Goal: Feedback & Contribution: Submit feedback/report problem

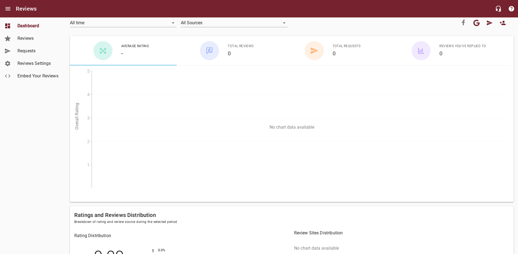
scroll to position [14, 0]
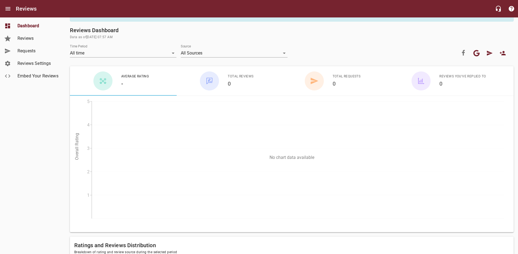
click at [50, 78] on span "Embed Your Reviews" at bounding box center [37, 76] width 41 height 7
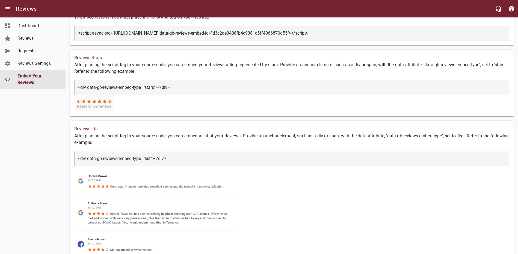
scroll to position [22, 0]
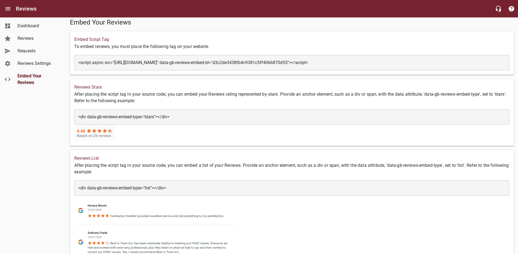
click at [169, 117] on textarea "<div data-gb-reviews-embed-type="stars"></div>" at bounding box center [291, 116] width 427 height 5
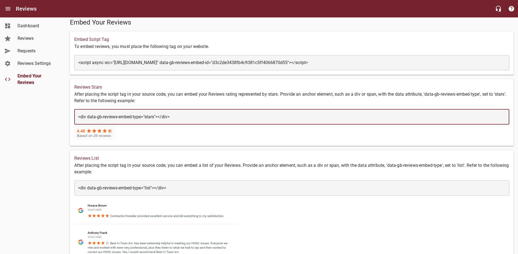
click at [178, 118] on textarea "<div data-gb-reviews-embed-type="stars"></div>" at bounding box center [291, 116] width 427 height 5
click at [194, 139] on div "Reviews Stars After placing the script tag in your source code, you can embed y…" at bounding box center [292, 112] width 444 height 67
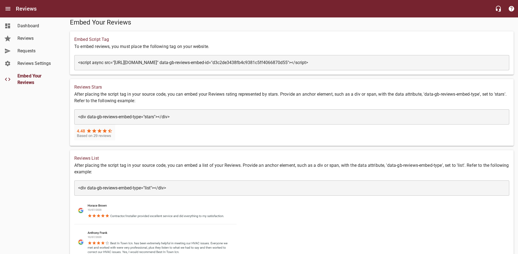
click at [201, 119] on textarea "<div data-gb-reviews-embed-type="stars"></div>" at bounding box center [291, 116] width 427 height 5
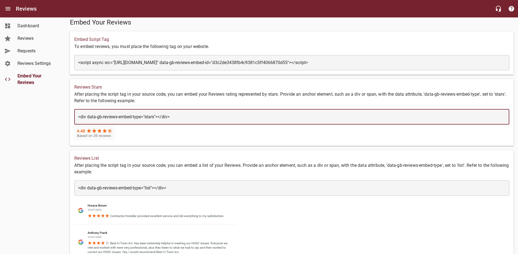
click at [201, 119] on textarea "<div data-gb-reviews-embed-type="stars"></div>" at bounding box center [291, 116] width 427 height 5
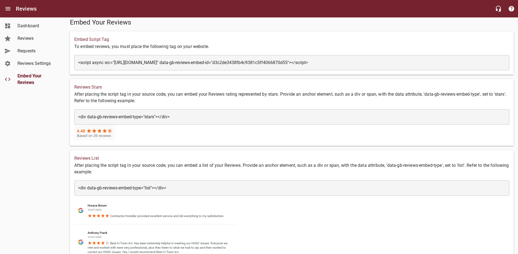
click at [216, 113] on div "​ <div data-gb-reviews-embed-type="stars"></div> <div data-gb-reviews-embed-typ…" at bounding box center [291, 116] width 435 height 15
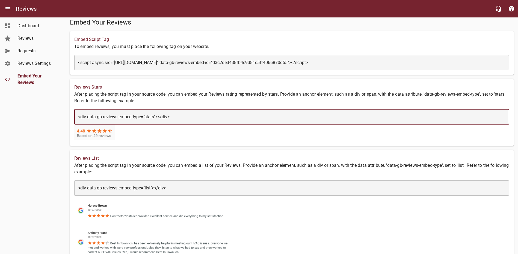
click at [193, 120] on textarea "<div data-gb-reviews-embed-type="stars"></div>" at bounding box center [291, 116] width 427 height 5
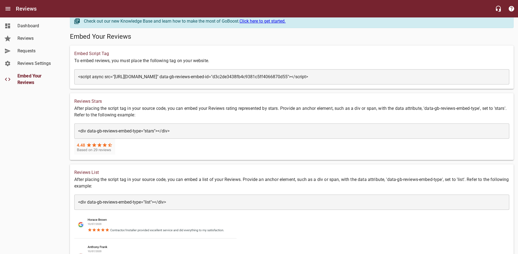
scroll to position [0, 0]
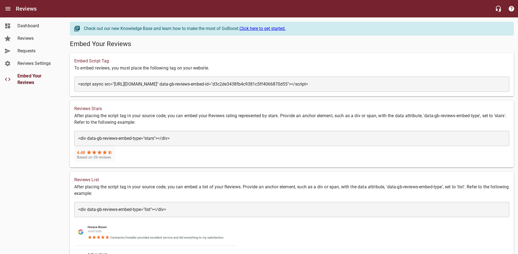
click at [87, 179] on h6 "Reviews List" at bounding box center [291, 180] width 435 height 8
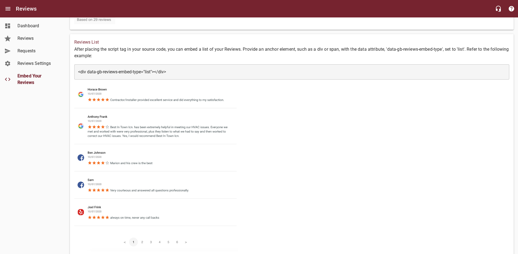
scroll to position [158, 0]
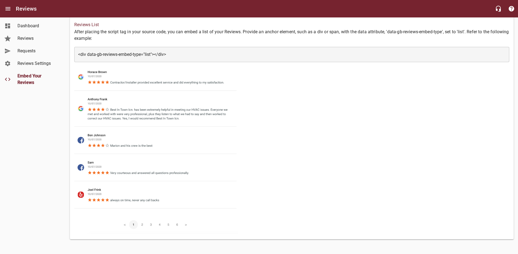
click at [141, 225] on img at bounding box center [156, 148] width 164 height 172
click at [142, 225] on img at bounding box center [156, 148] width 164 height 172
click at [132, 224] on img at bounding box center [156, 148] width 164 height 172
click at [182, 224] on img at bounding box center [156, 148] width 164 height 172
click at [187, 226] on img at bounding box center [156, 148] width 164 height 172
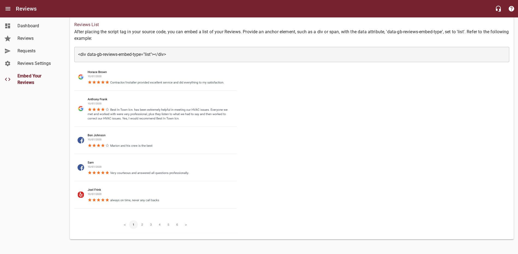
click at [129, 225] on img at bounding box center [156, 148] width 164 height 172
click at [25, 64] on span "Reviews Settings" at bounding box center [37, 63] width 41 height 7
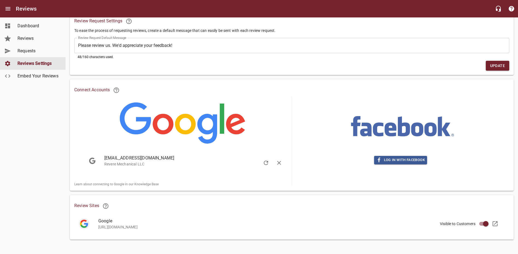
scroll to position [44, 0]
click at [494, 222] on icon at bounding box center [495, 224] width 7 height 7
click at [182, 228] on p "[URL][DOMAIN_NAME]" at bounding box center [297, 227] width 398 height 6
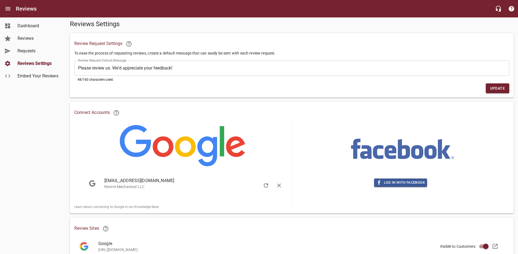
scroll to position [0, 0]
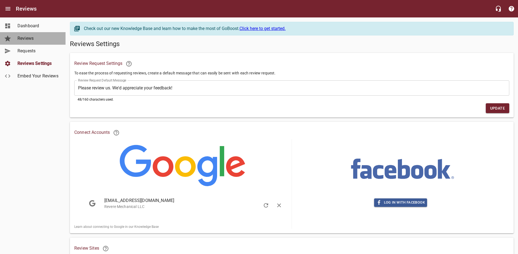
click at [24, 38] on span "Reviews" at bounding box center [37, 38] width 41 height 7
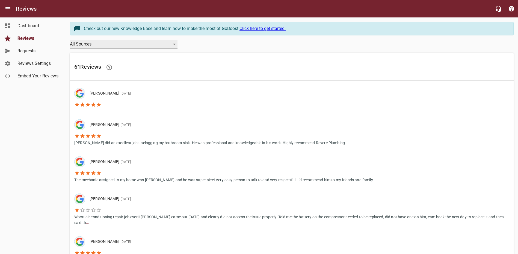
click at [168, 46] on div "All Sources" at bounding box center [124, 44] width 108 height 9
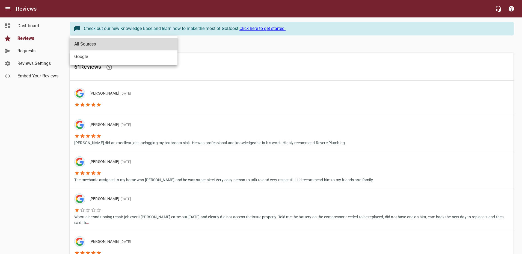
click at [235, 49] on div at bounding box center [261, 127] width 522 height 254
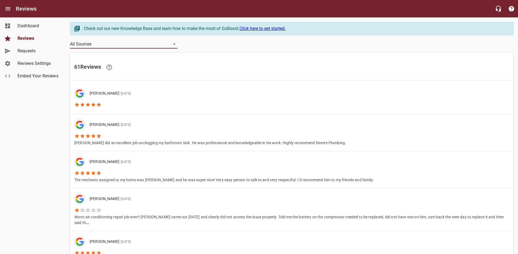
click at [42, 63] on span "Reviews Settings" at bounding box center [37, 63] width 41 height 7
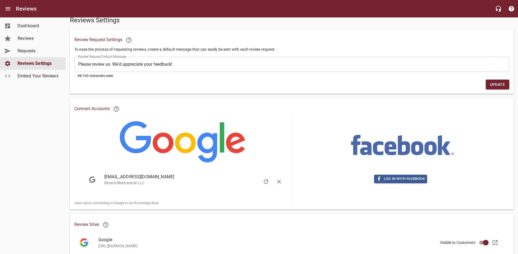
scroll to position [44, 0]
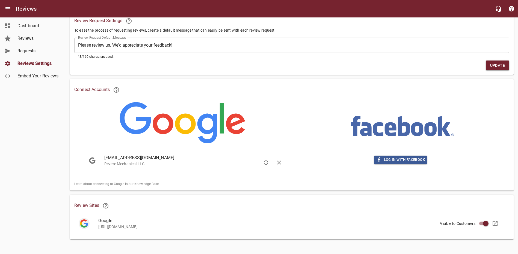
click at [23, 80] on link "Embed Your Reviews" at bounding box center [33, 76] width 66 height 13
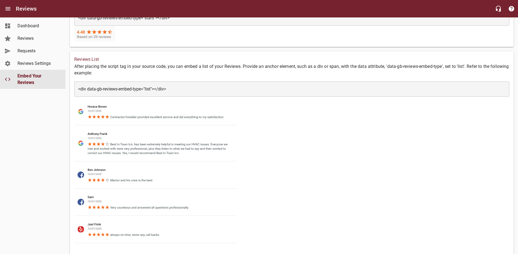
scroll to position [103, 0]
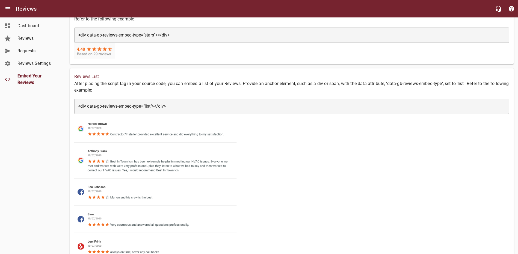
click at [97, 126] on img at bounding box center [156, 200] width 164 height 172
click at [175, 108] on textarea "<div data-gb-reviews-embed-type="list"></div>" at bounding box center [291, 106] width 427 height 5
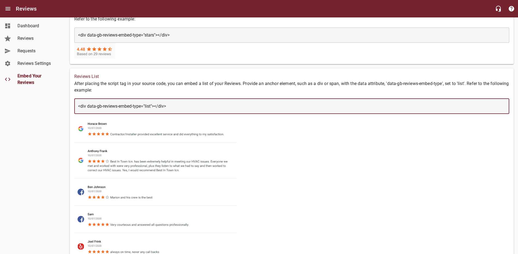
click at [175, 108] on textarea "<div data-gb-reviews-embed-type="list"></div>" at bounding box center [291, 106] width 427 height 5
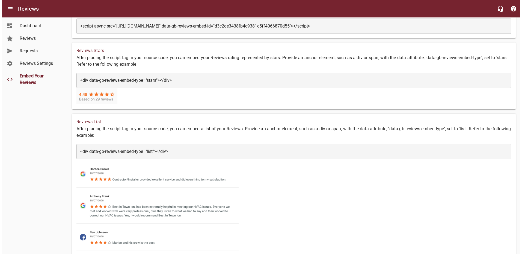
scroll to position [0, 0]
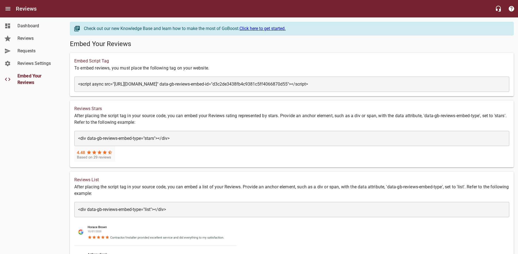
click at [25, 27] on span "Dashboard" at bounding box center [37, 26] width 41 height 7
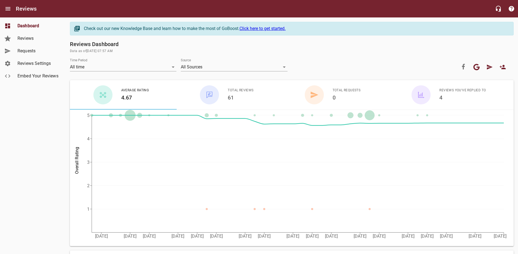
click at [441, 98] on h6 "4" at bounding box center [462, 97] width 46 height 9
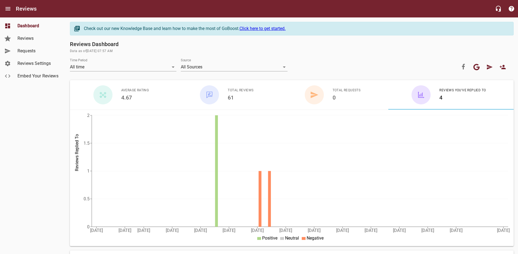
click at [206, 91] on div "button" at bounding box center [209, 94] width 19 height 19
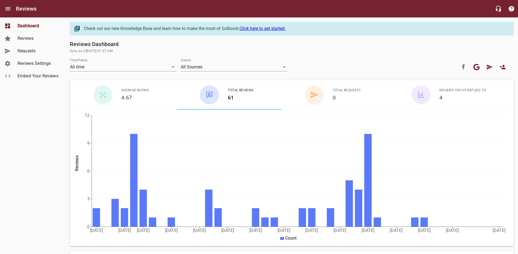
click at [322, 95] on div "button" at bounding box center [314, 94] width 19 height 19
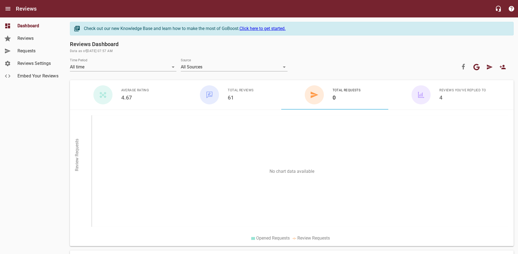
click at [28, 53] on span "Requests" at bounding box center [37, 51] width 41 height 7
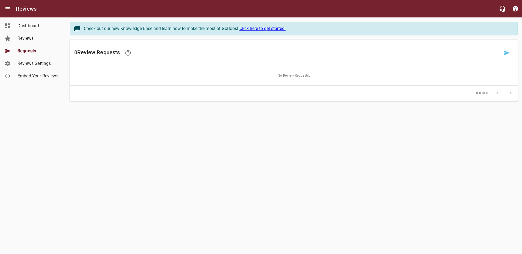
click at [261, 28] on link "Click here to get started." at bounding box center [262, 28] width 46 height 5
click at [507, 52] on icon at bounding box center [507, 52] width 6 height 5
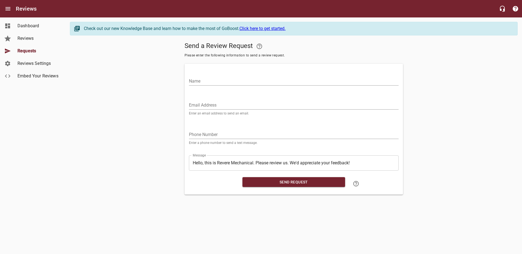
click at [225, 79] on input "Name" at bounding box center [294, 81] width 210 height 9
click at [149, 80] on div "Send a Review Request Please enter the following information to send a review r…" at bounding box center [294, 117] width 448 height 155
